Goal: Transaction & Acquisition: Book appointment/travel/reservation

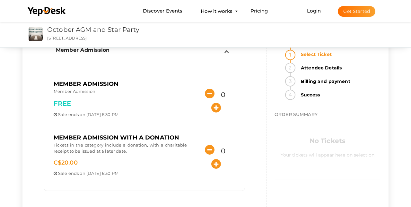
scroll to position [56, 0]
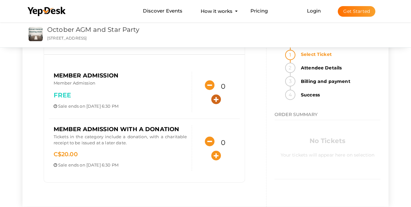
click at [215, 97] on icon "button" at bounding box center [216, 99] width 10 height 10
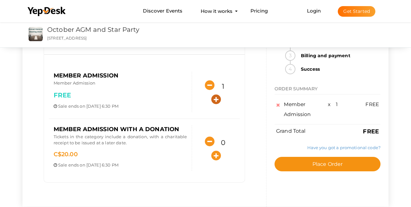
click at [215, 97] on icon "button" at bounding box center [216, 99] width 10 height 10
type input "2"
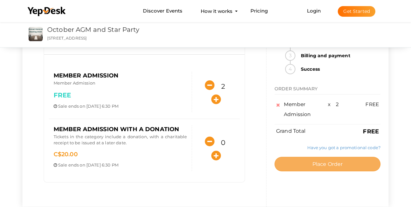
click at [321, 165] on span "Place Order" at bounding box center [327, 164] width 31 height 6
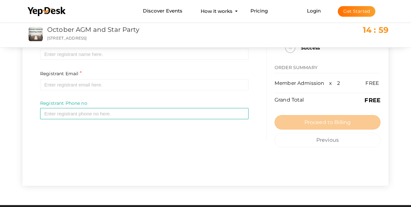
scroll to position [0, 0]
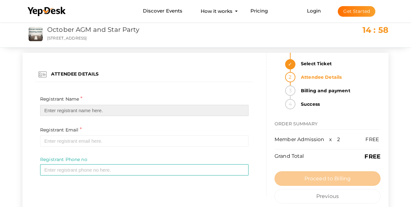
click at [65, 109] on input "text" at bounding box center [144, 110] width 208 height 11
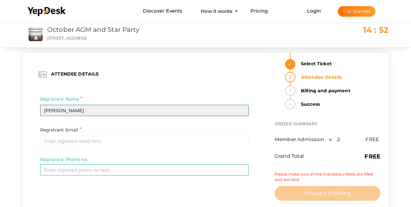
type input "Janet Mumford"
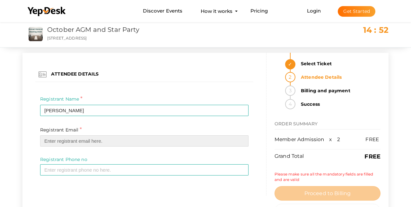
click at [74, 142] on input "email" at bounding box center [144, 140] width 208 height 11
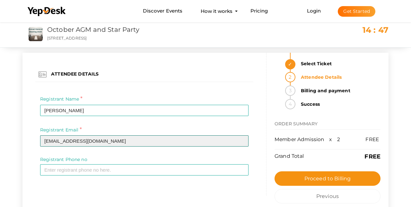
type input "[EMAIL_ADDRESS][DOMAIN_NAME]"
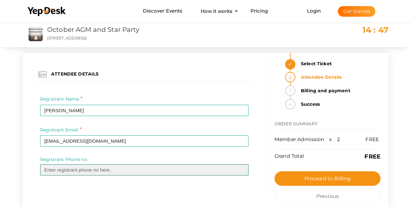
click at [58, 168] on input "text" at bounding box center [144, 169] width 208 height 11
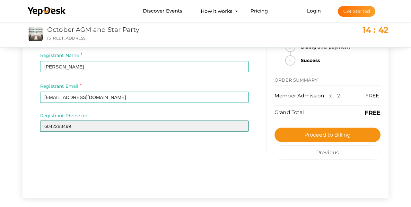
scroll to position [46, 0]
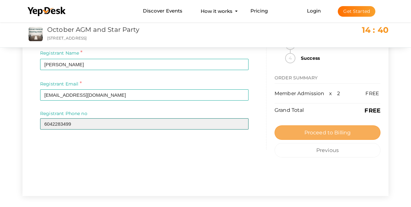
type input "6042283499"
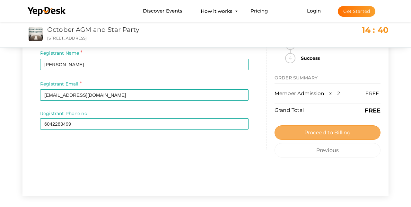
click at [312, 132] on span "Proceed to Billing" at bounding box center [327, 132] width 47 height 6
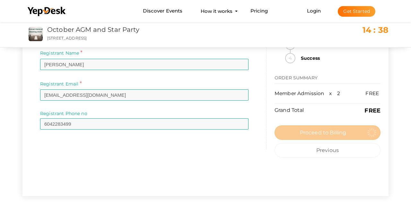
scroll to position [0, 0]
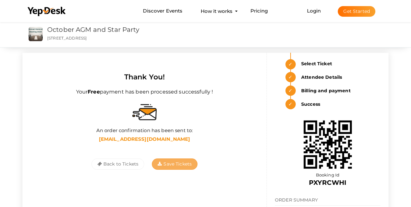
click at [170, 165] on span "Save Tickets" at bounding box center [175, 164] width 34 height 6
